Goal: Find specific page/section: Find specific page/section

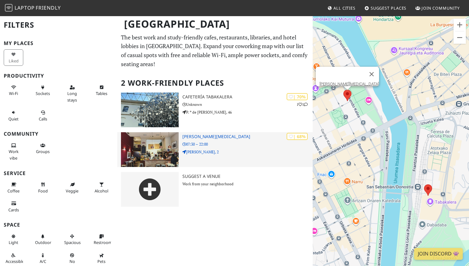
click at [210, 141] on p "07:30 – 22:00" at bounding box center [247, 144] width 130 height 6
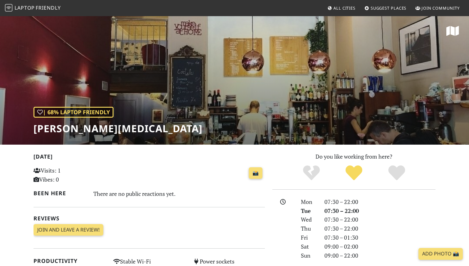
click at [67, 129] on h1 "[PERSON_NAME][MEDICAL_DATA]" at bounding box center [117, 128] width 169 height 12
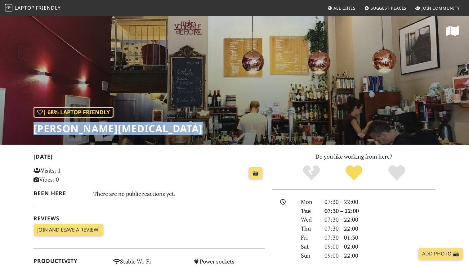
click at [67, 129] on h1 "[PERSON_NAME][MEDICAL_DATA]" at bounding box center [117, 128] width 169 height 12
copy div "[PERSON_NAME][MEDICAL_DATA]"
